Goal: Task Accomplishment & Management: Manage account settings

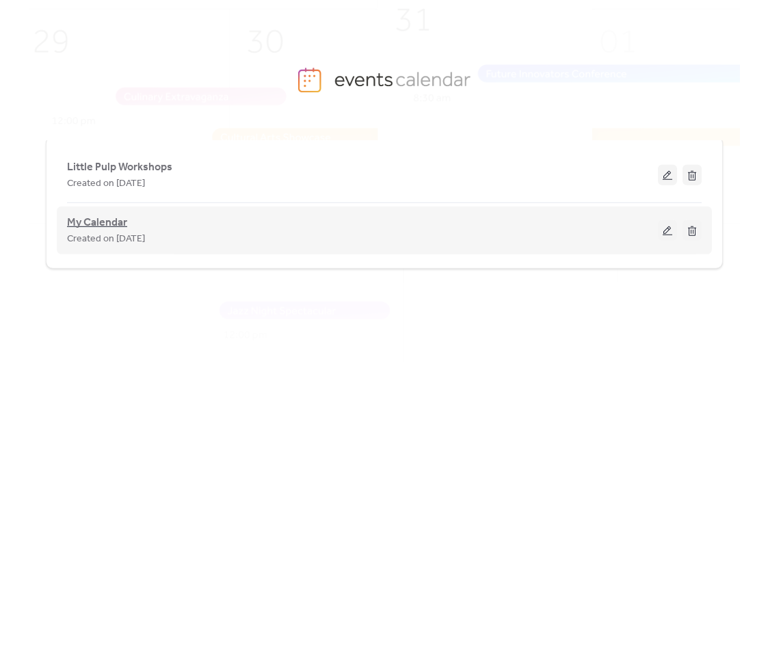
click at [95, 222] on span "My Calendar" at bounding box center [97, 223] width 60 height 16
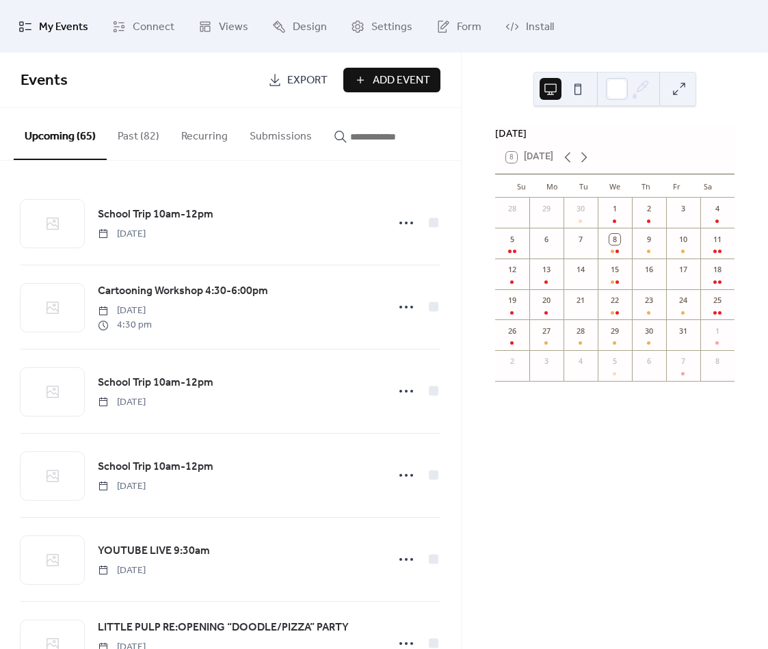
click at [148, 140] on button "Past (82)" at bounding box center [139, 133] width 64 height 51
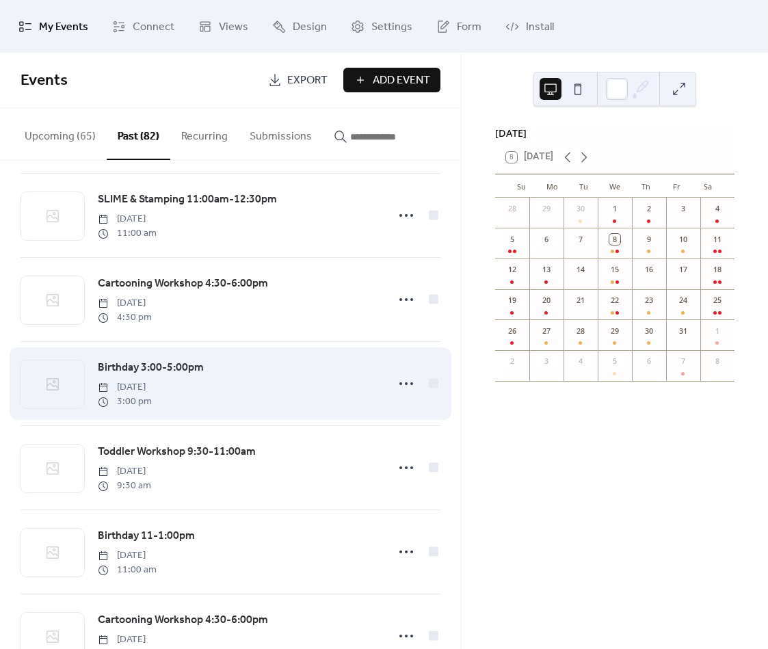
scroll to position [1552, 0]
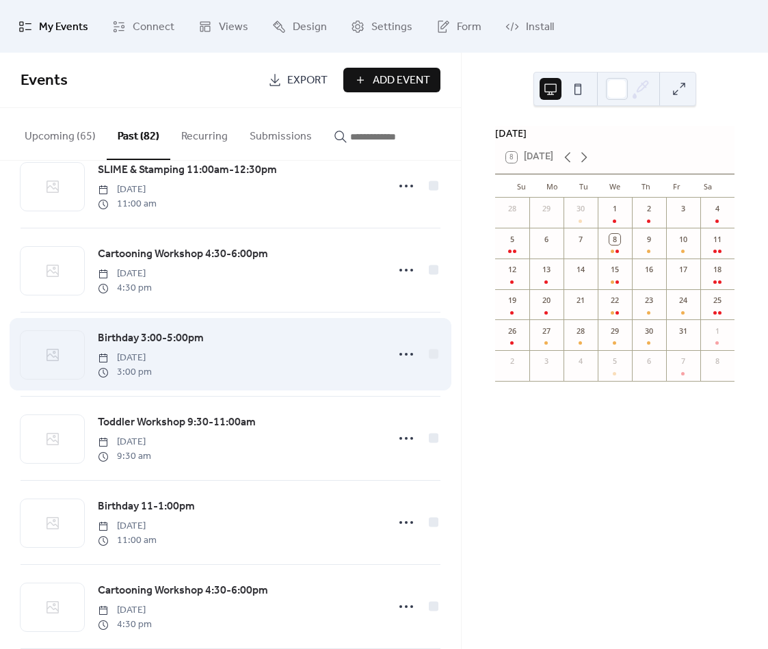
click at [135, 345] on span "Birthday 3:00-5:00pm" at bounding box center [151, 338] width 106 height 16
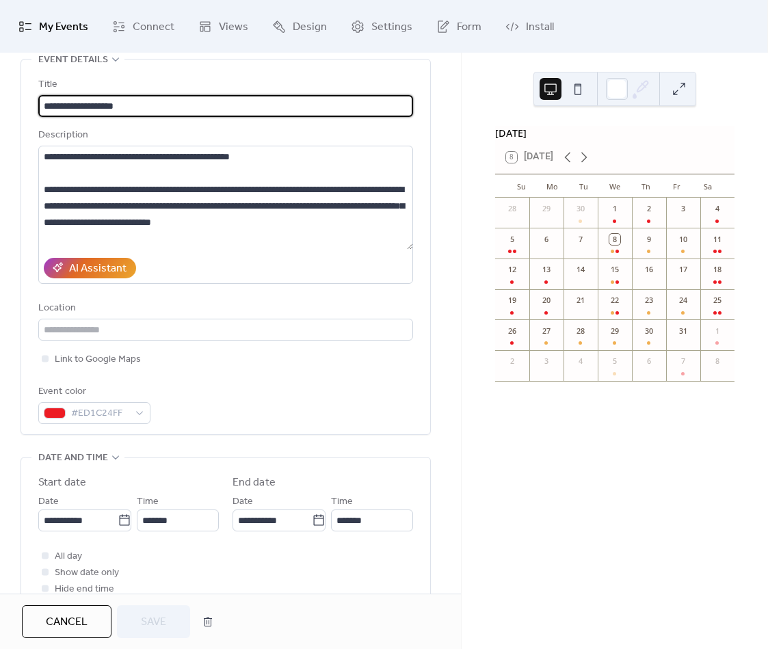
scroll to position [93, 0]
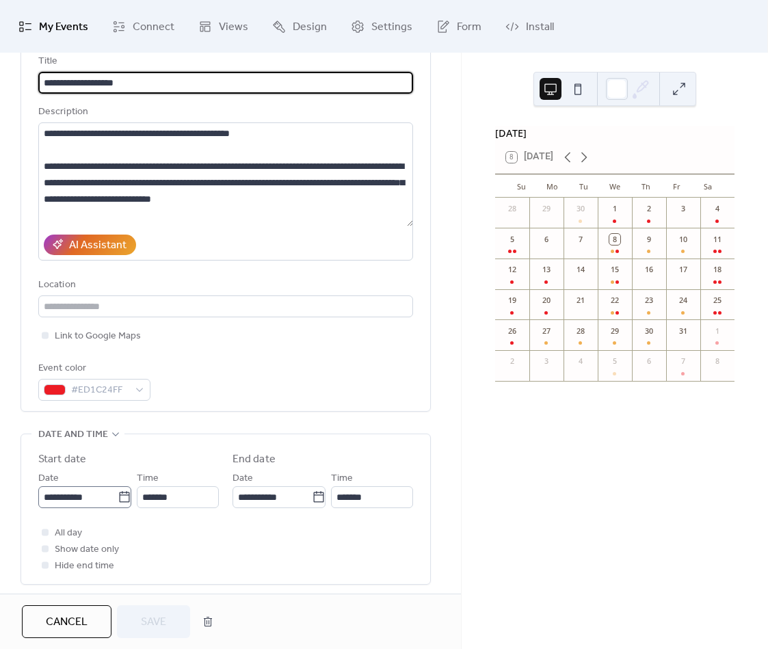
click at [122, 499] on body "**********" at bounding box center [384, 324] width 768 height 649
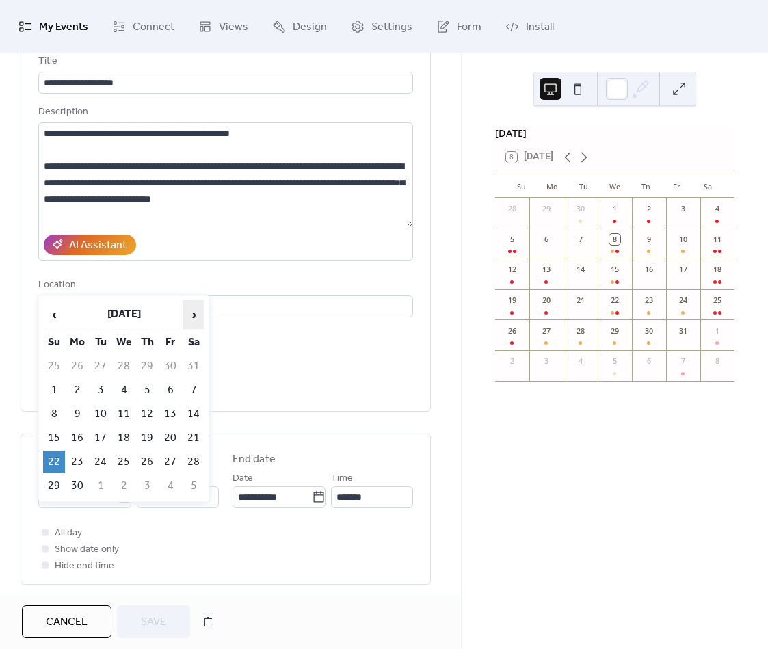
click at [196, 317] on span "›" at bounding box center [193, 314] width 21 height 27
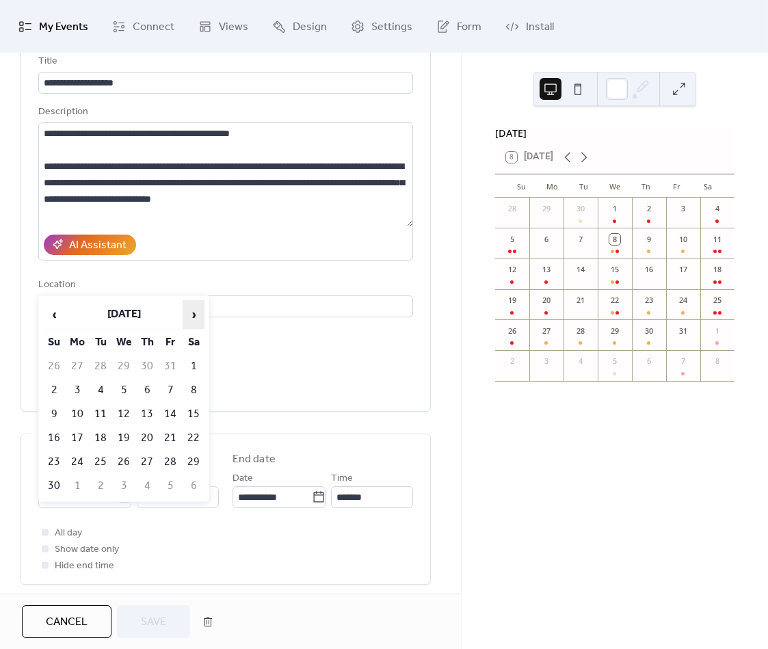
click at [196, 317] on span "›" at bounding box center [193, 314] width 21 height 27
click at [51, 316] on span "‹" at bounding box center [54, 314] width 21 height 27
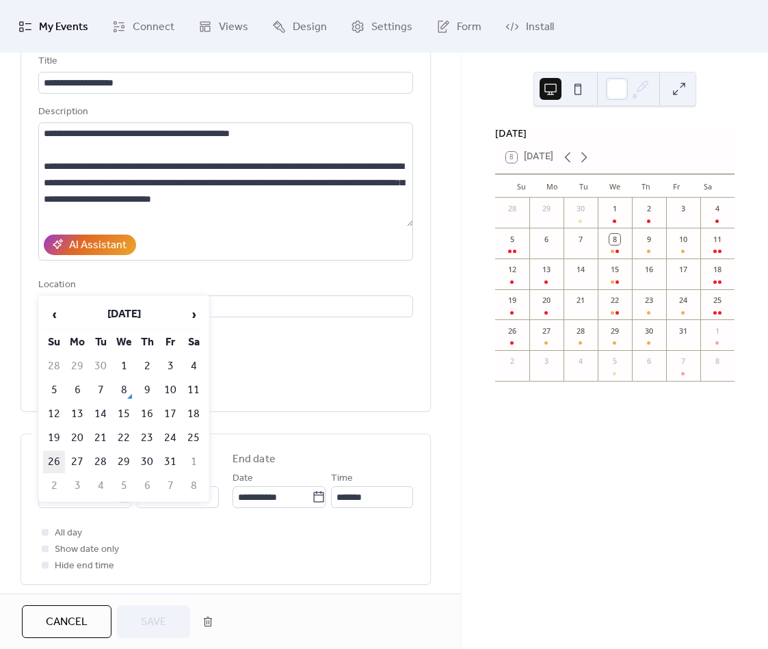
click at [57, 460] on td "26" at bounding box center [54, 462] width 22 height 23
type input "**********"
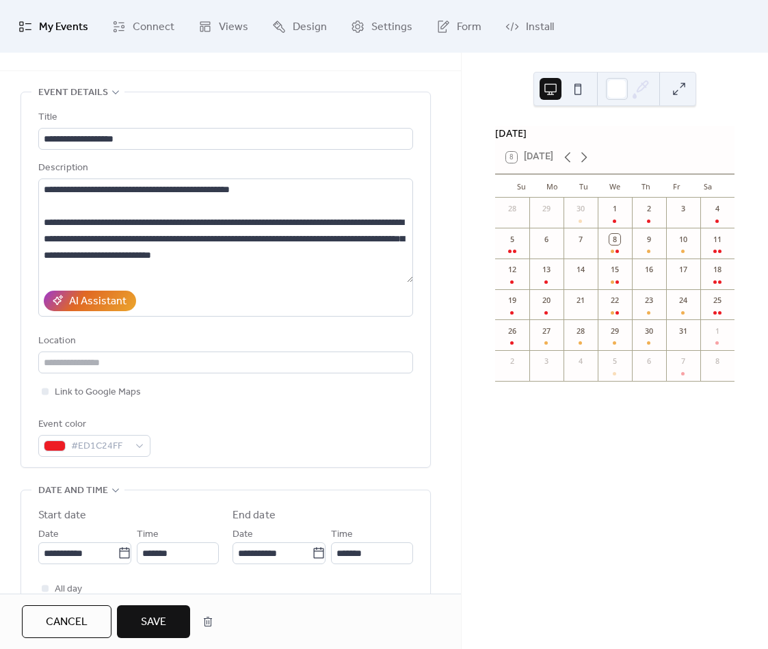
scroll to position [36, 0]
click at [168, 622] on button "Save" at bounding box center [153, 622] width 73 height 33
